Goal: Transaction & Acquisition: Purchase product/service

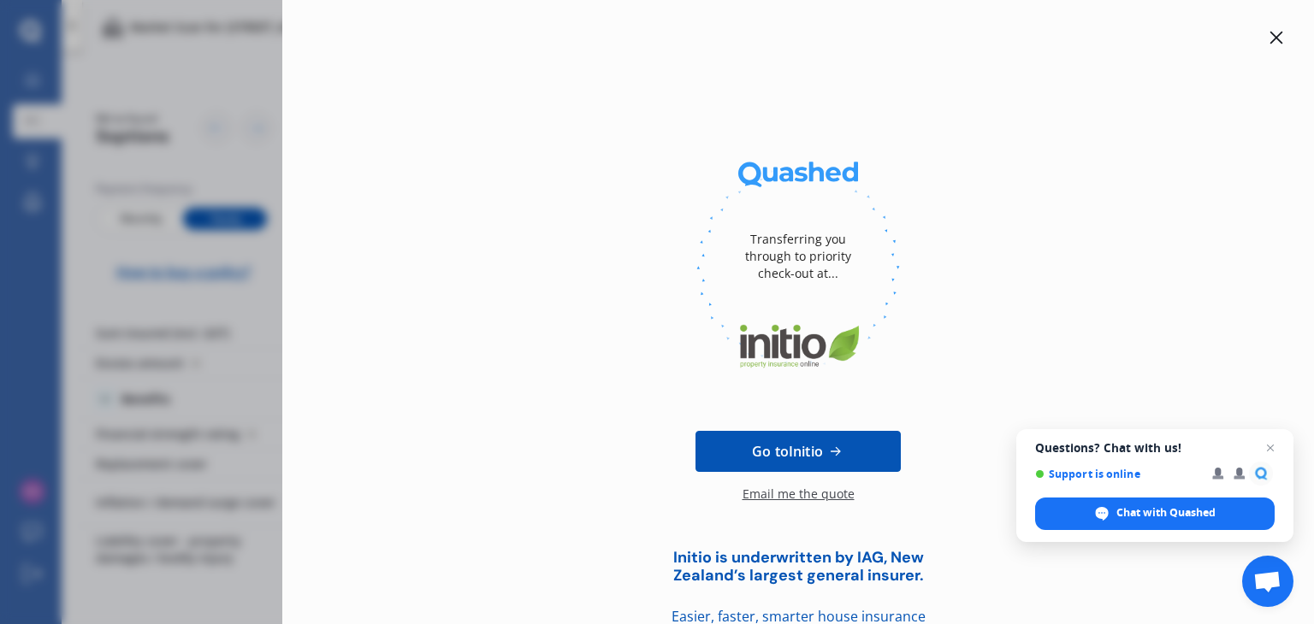
scroll to position [99, 0]
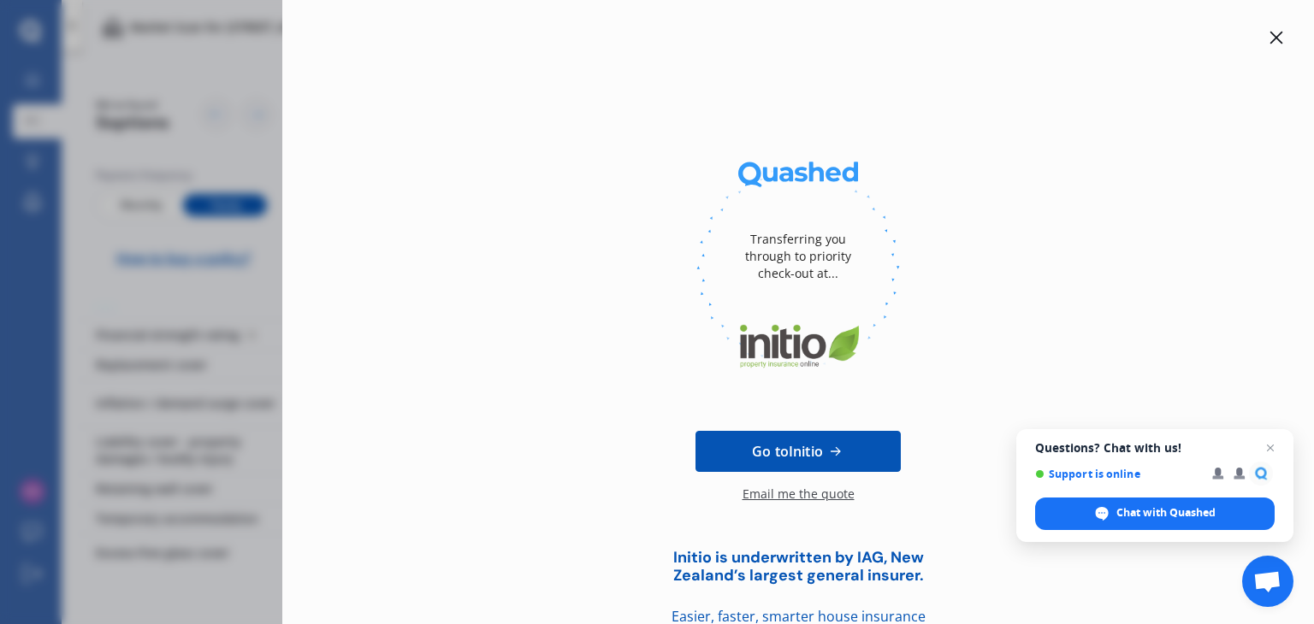
click at [1272, 32] on icon at bounding box center [1277, 38] width 14 height 14
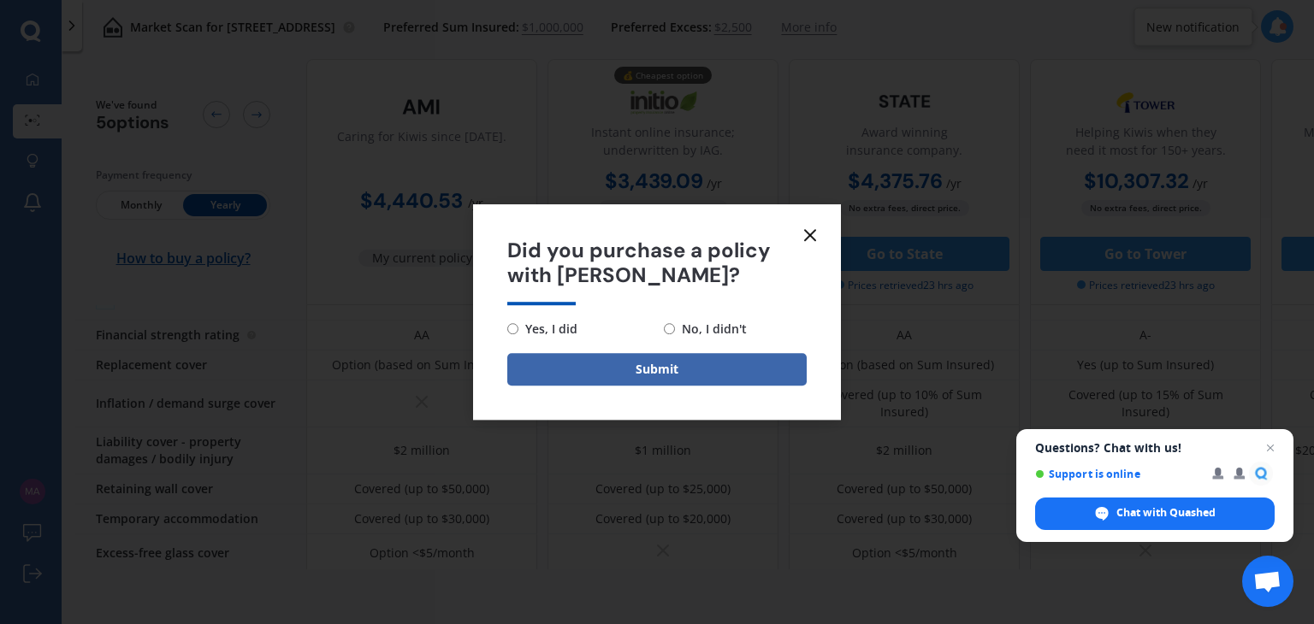
click at [817, 240] on icon at bounding box center [810, 235] width 21 height 21
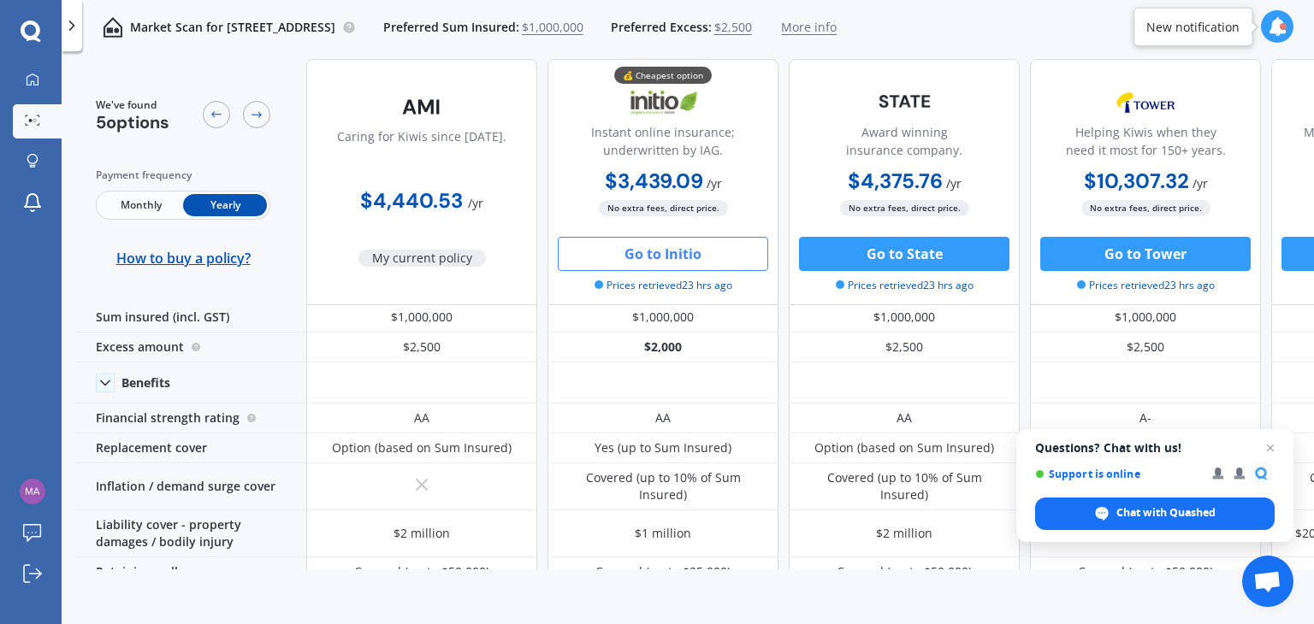
scroll to position [0, 0]
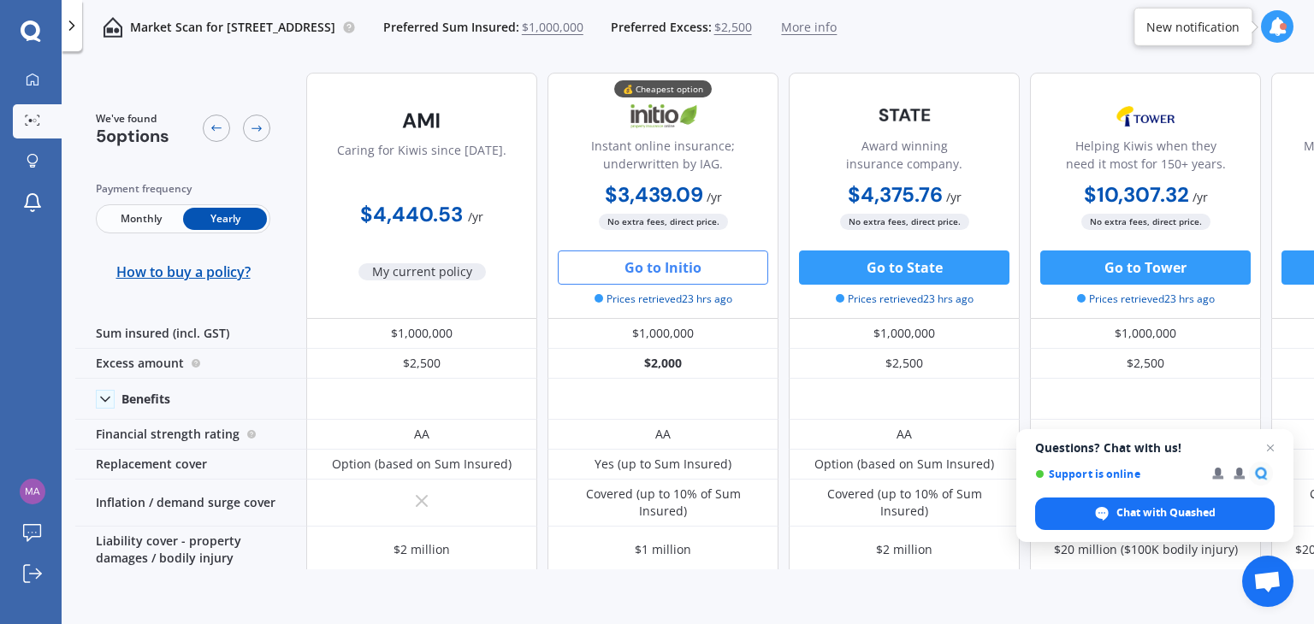
click at [161, 214] on span "Monthly" at bounding box center [141, 219] width 84 height 22
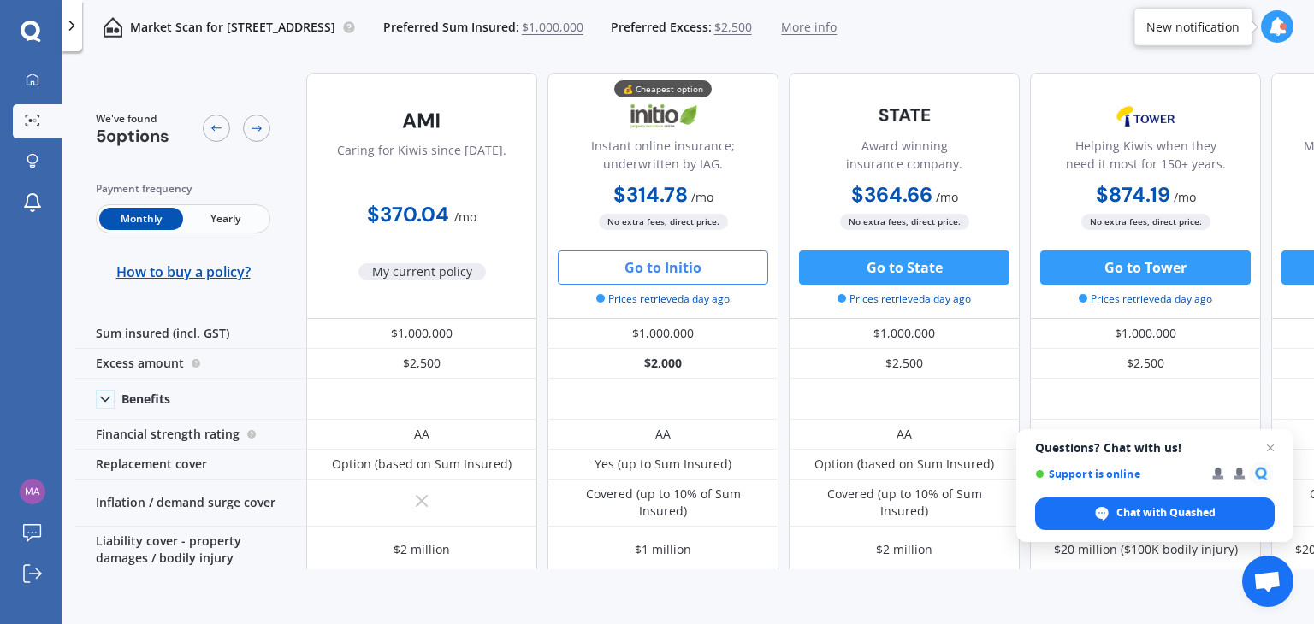
click at [672, 262] on button "Go to Initio" at bounding box center [663, 268] width 210 height 34
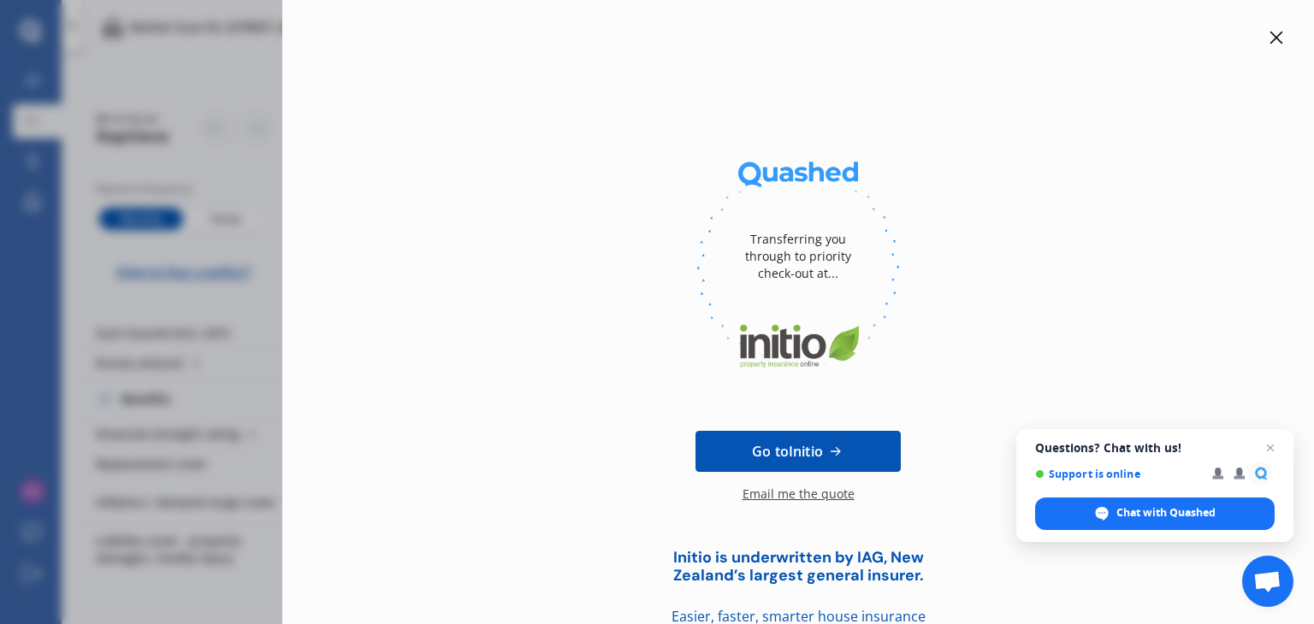
click at [1270, 39] on icon at bounding box center [1277, 38] width 14 height 14
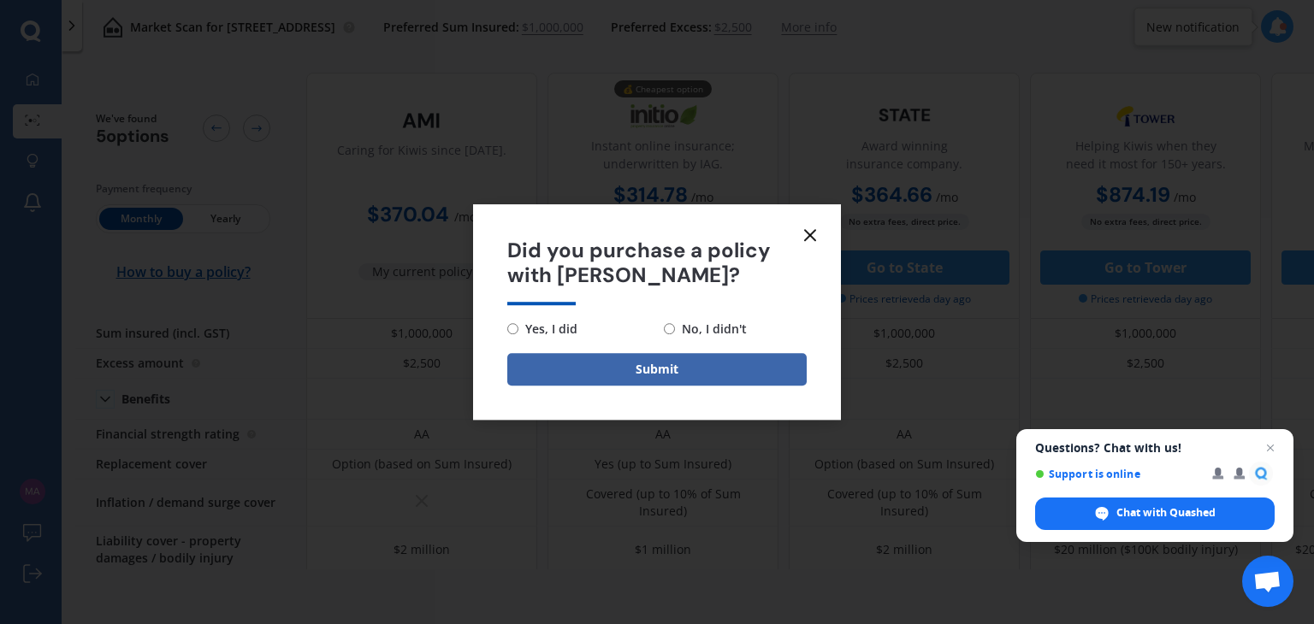
click at [814, 237] on icon at bounding box center [810, 235] width 21 height 21
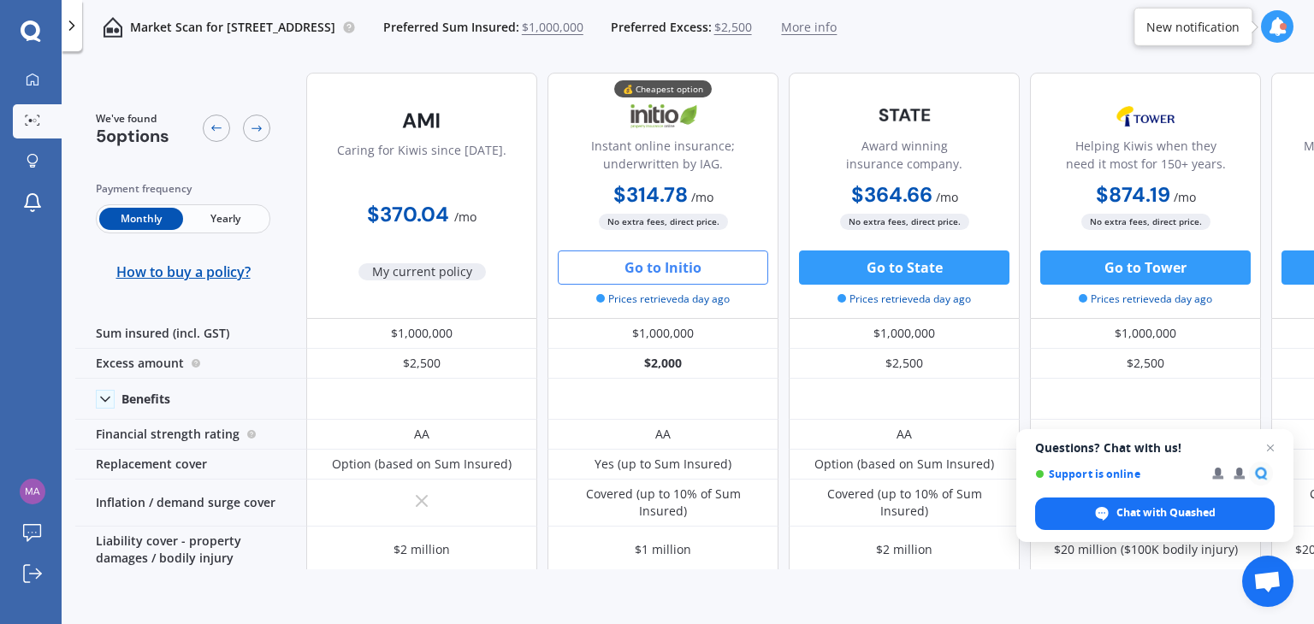
scroll to position [0, 196]
